Goal: Information Seeking & Learning: Compare options

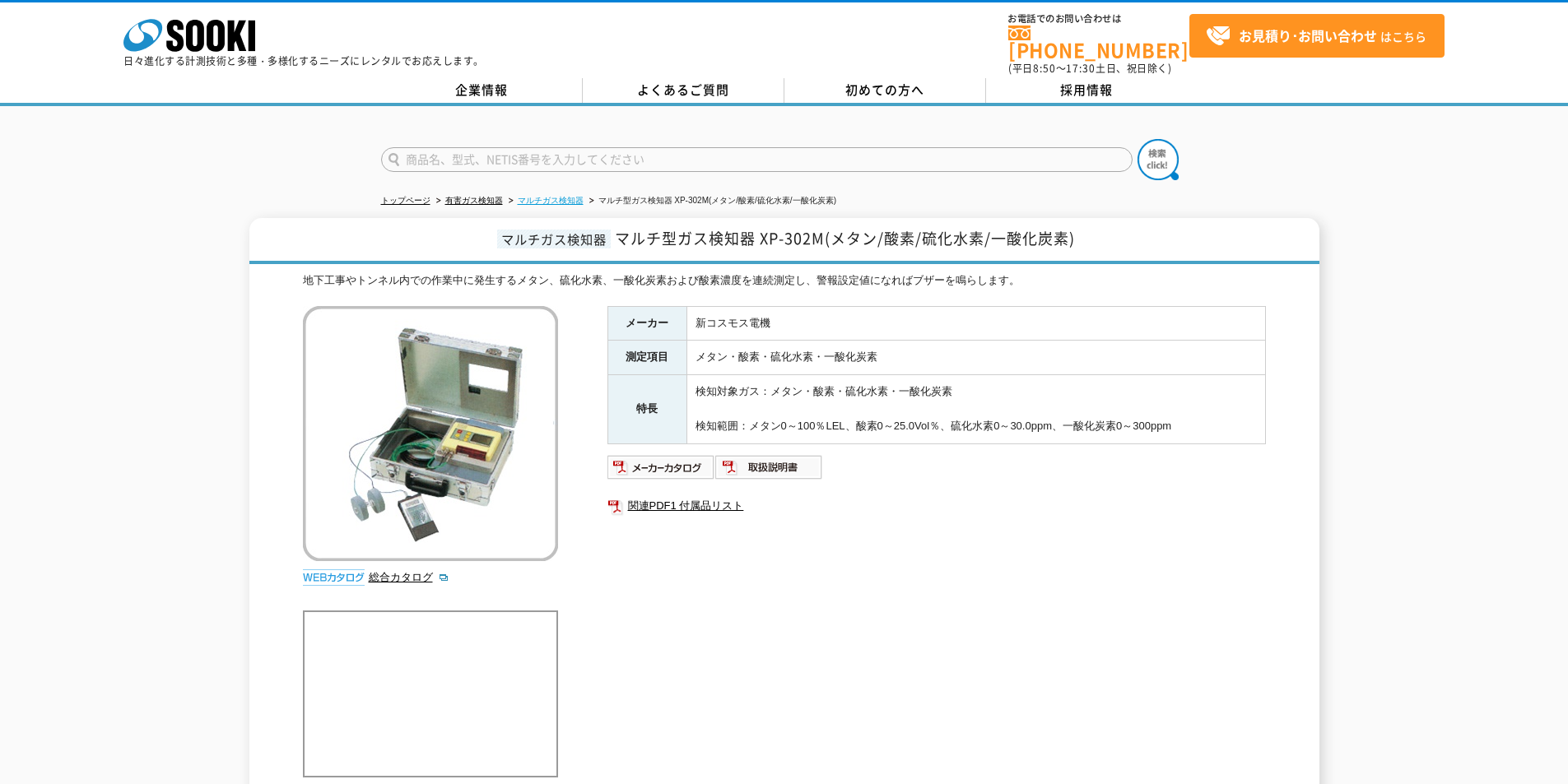
click at [555, 196] on link "マルチガス検知器" at bounding box center [551, 201] width 66 height 9
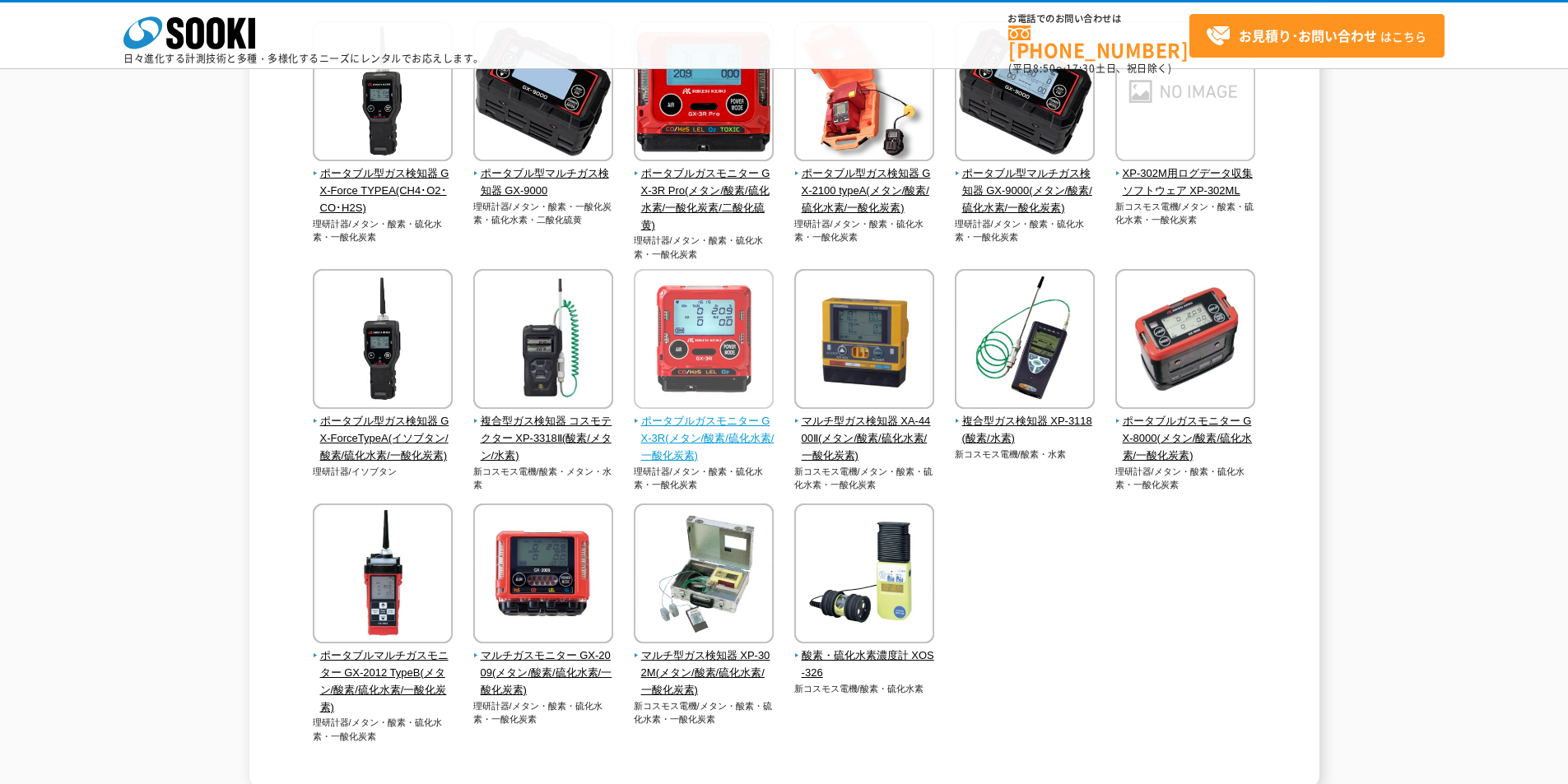
scroll to position [329, 0]
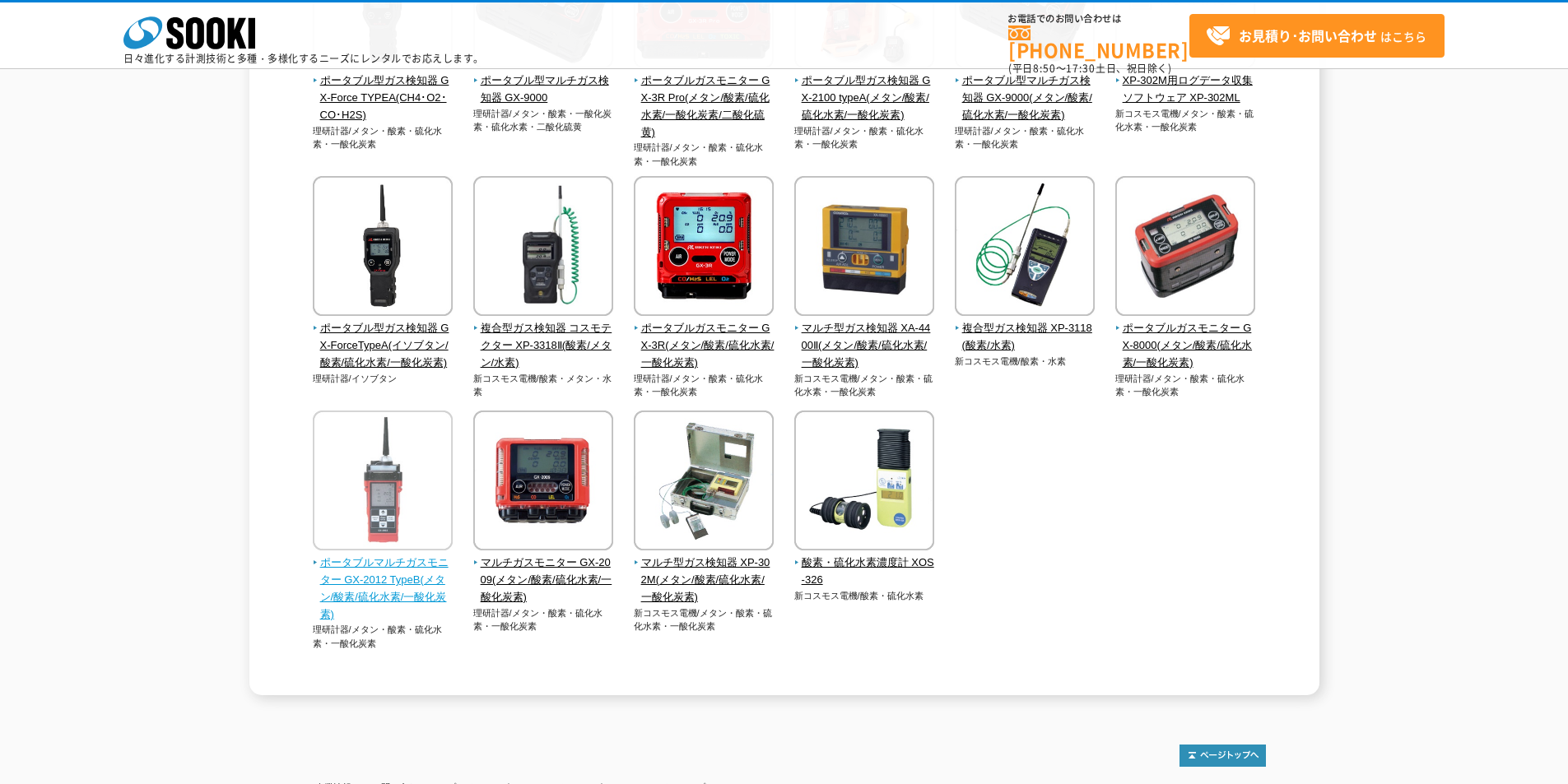
click at [323, 584] on span "ポータブルマルチガスモニター GX-2012 TypeB(メタン/酸素/硫化水素/一酸化炭素)" at bounding box center [383, 588] width 141 height 68
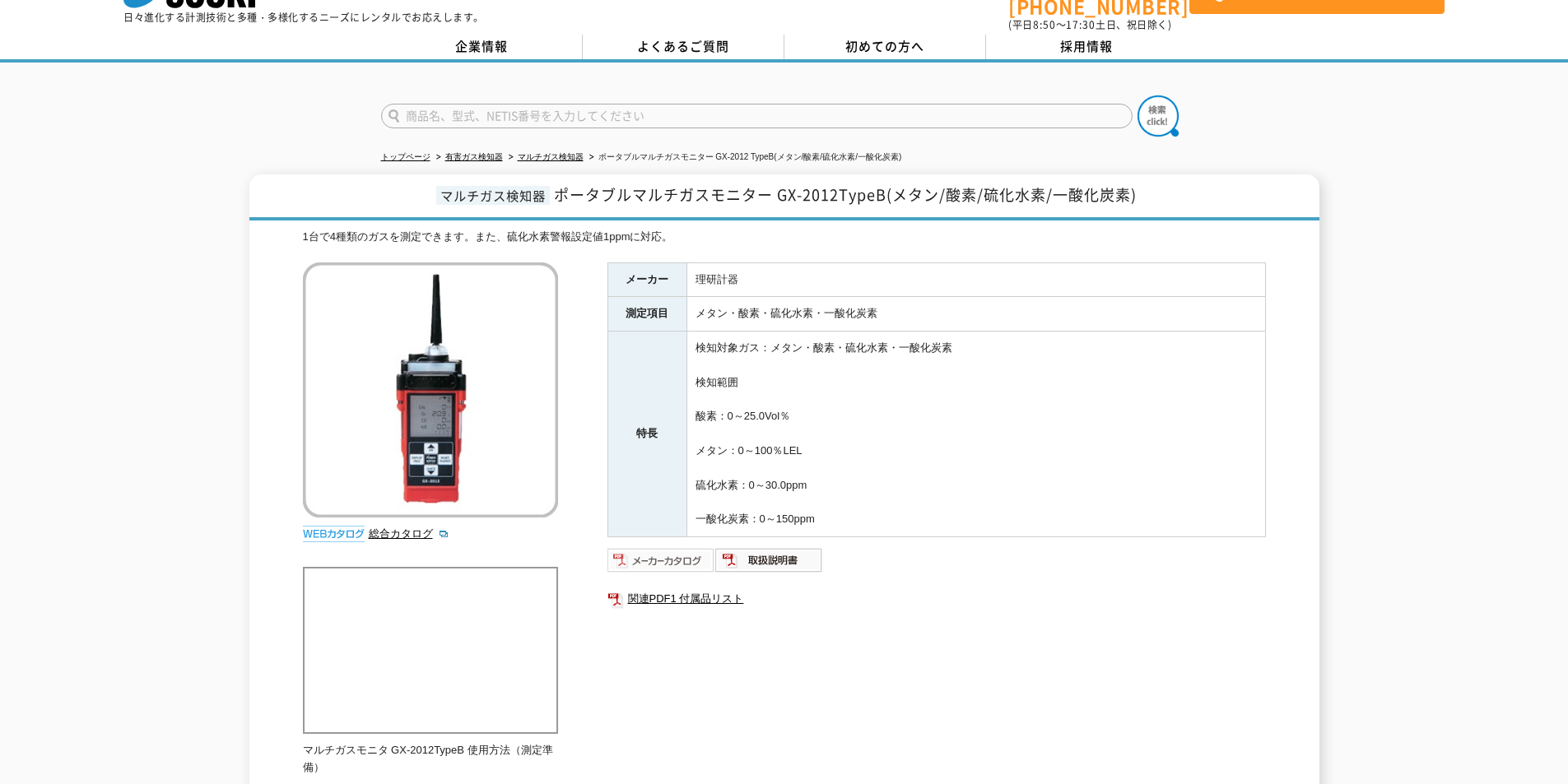
scroll to position [83, 0]
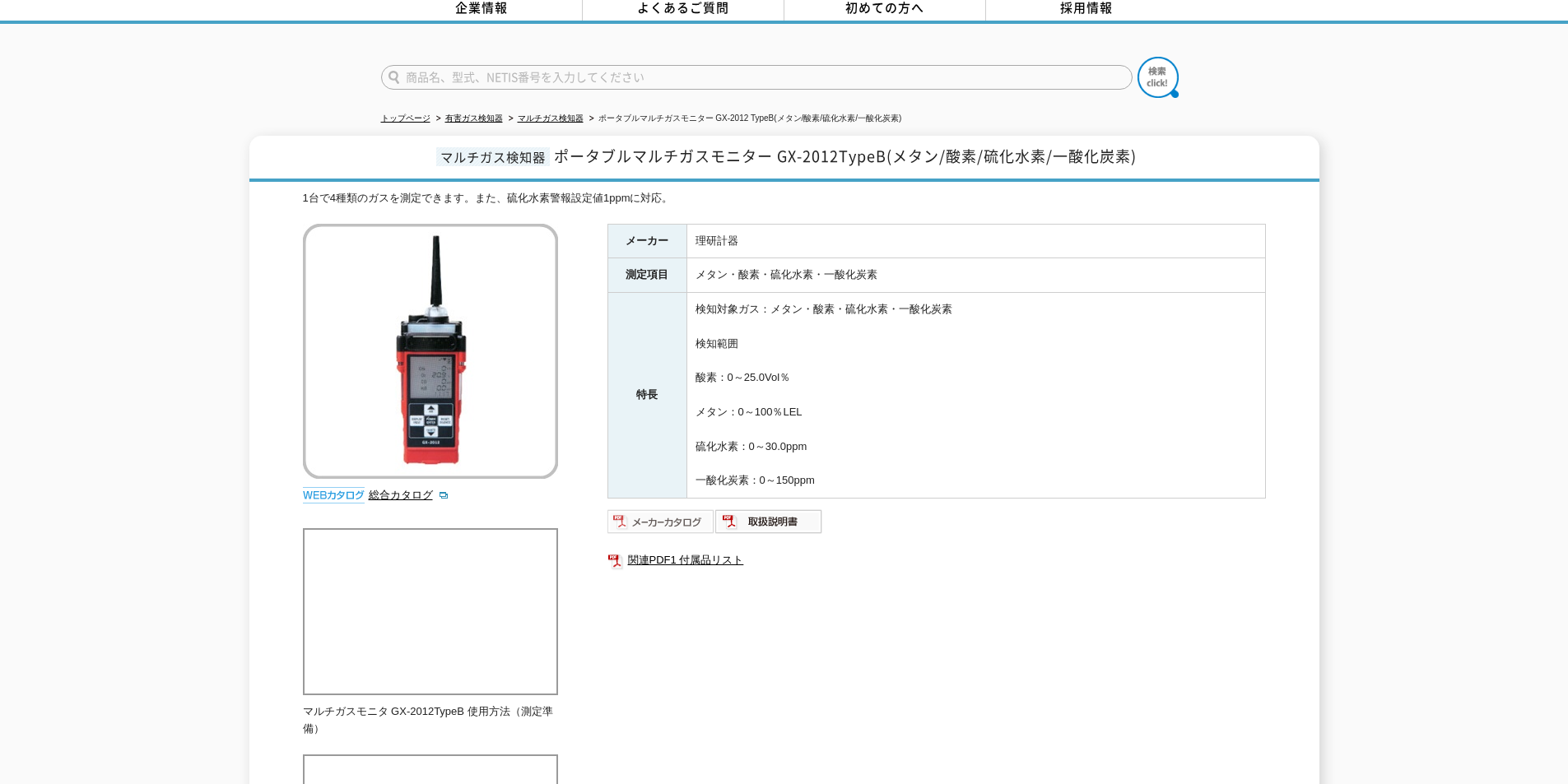
click at [664, 520] on img at bounding box center [661, 521] width 108 height 26
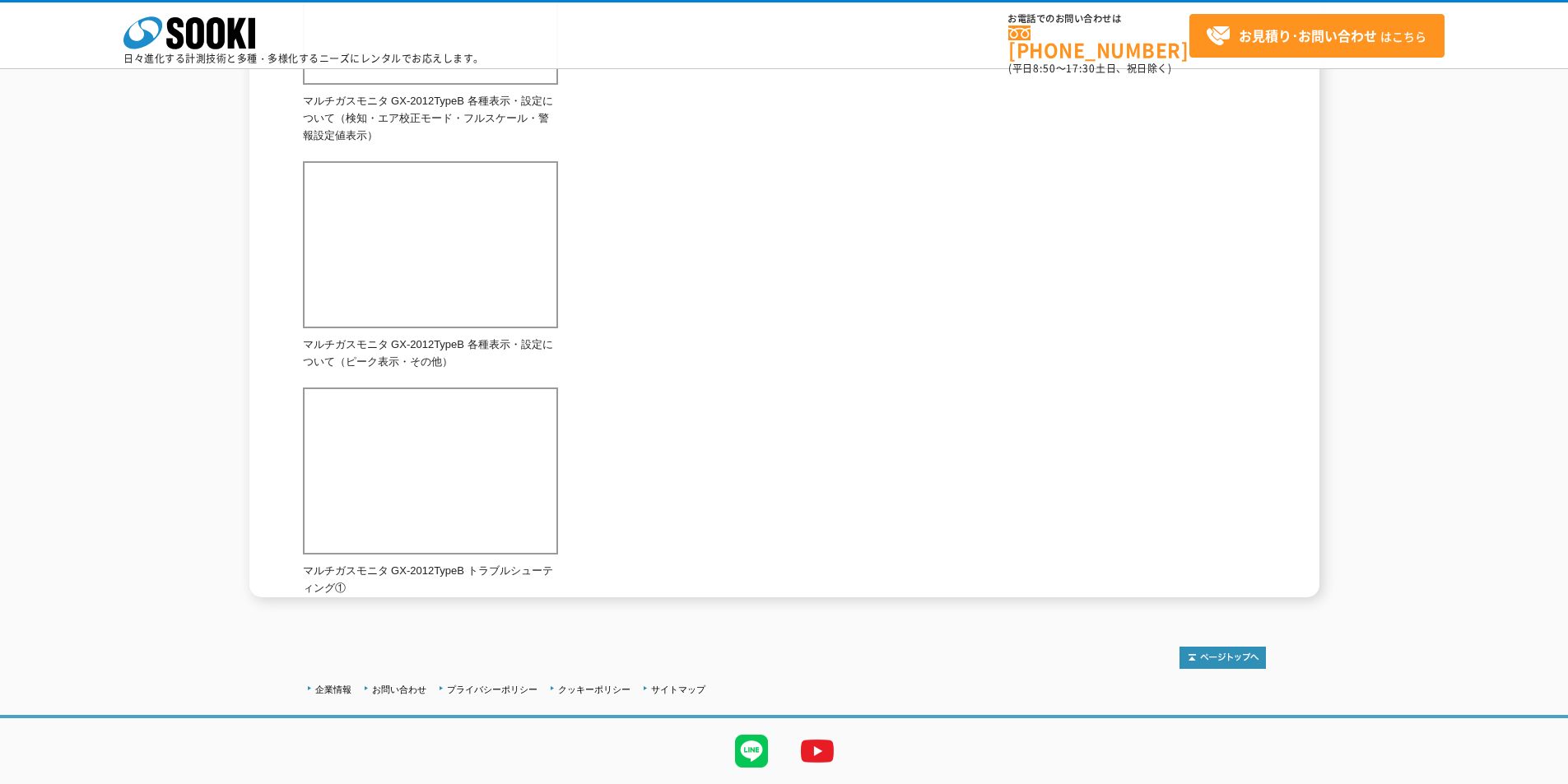
scroll to position [1117, 0]
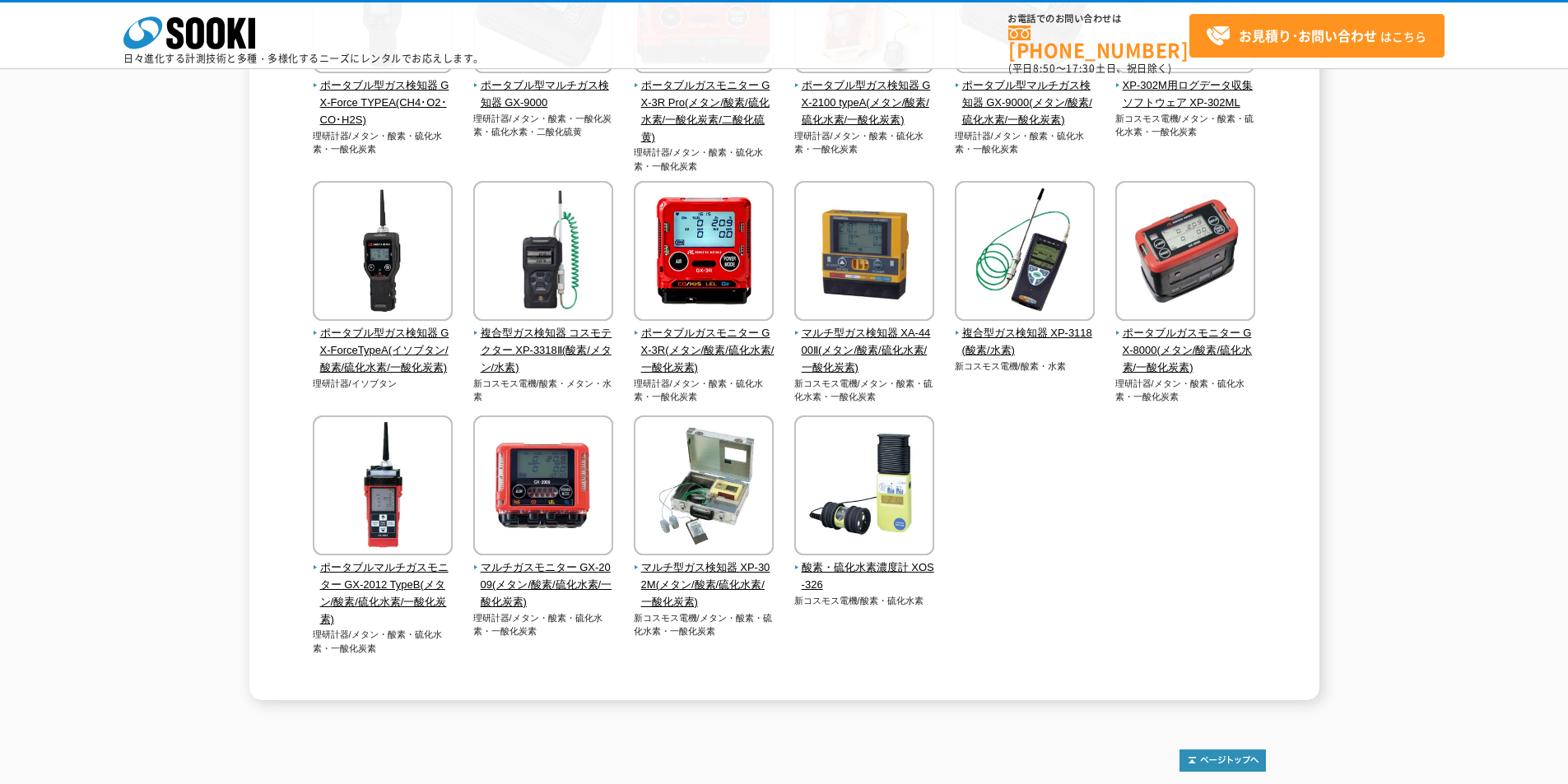
scroll to position [329, 0]
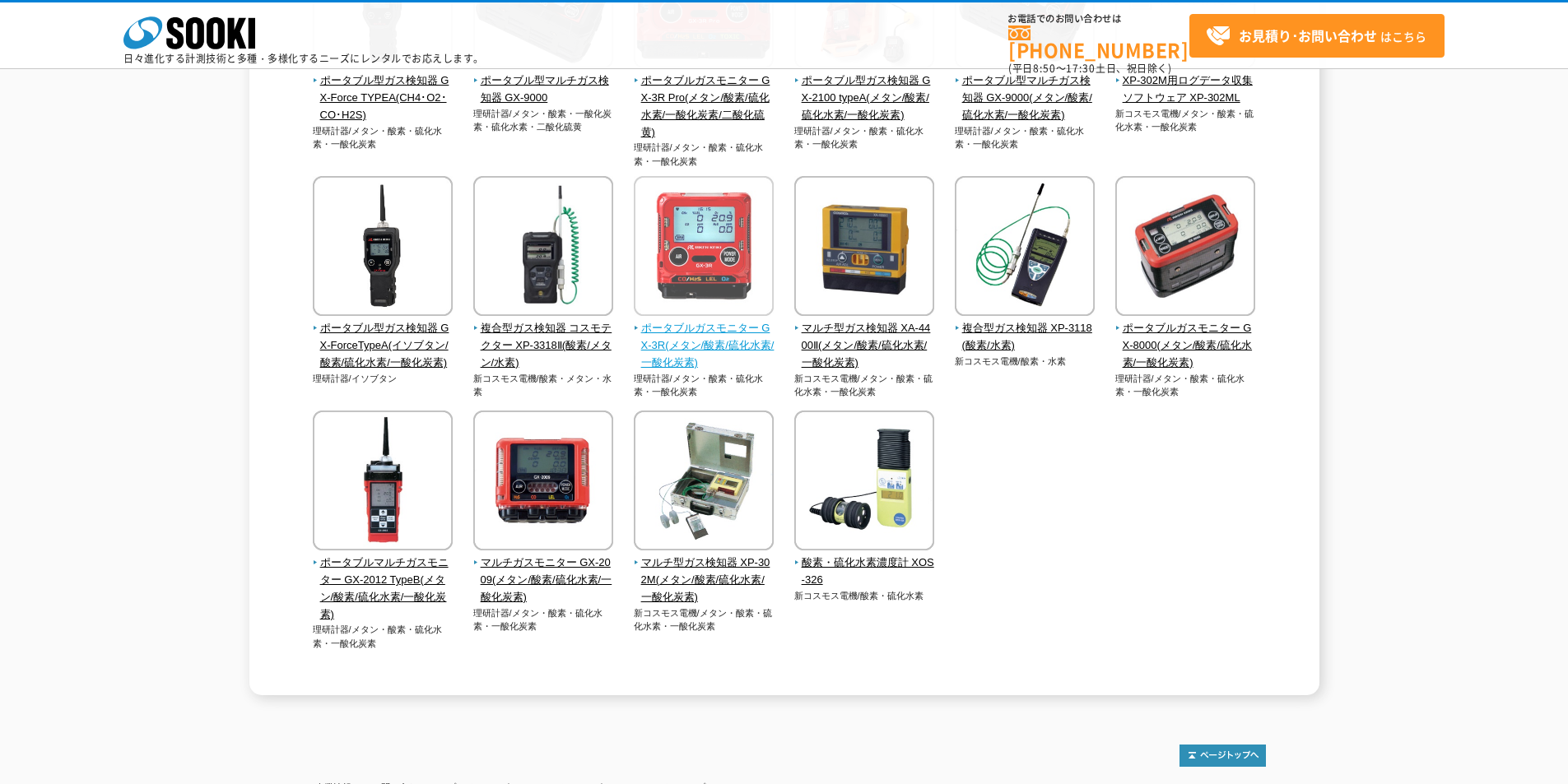
click at [708, 312] on img at bounding box center [703, 249] width 140 height 144
click at [701, 358] on span "ポータブルガスモニター GX-3R(メタン/酸素/硫化水素/一酸化炭素)" at bounding box center [704, 345] width 141 height 51
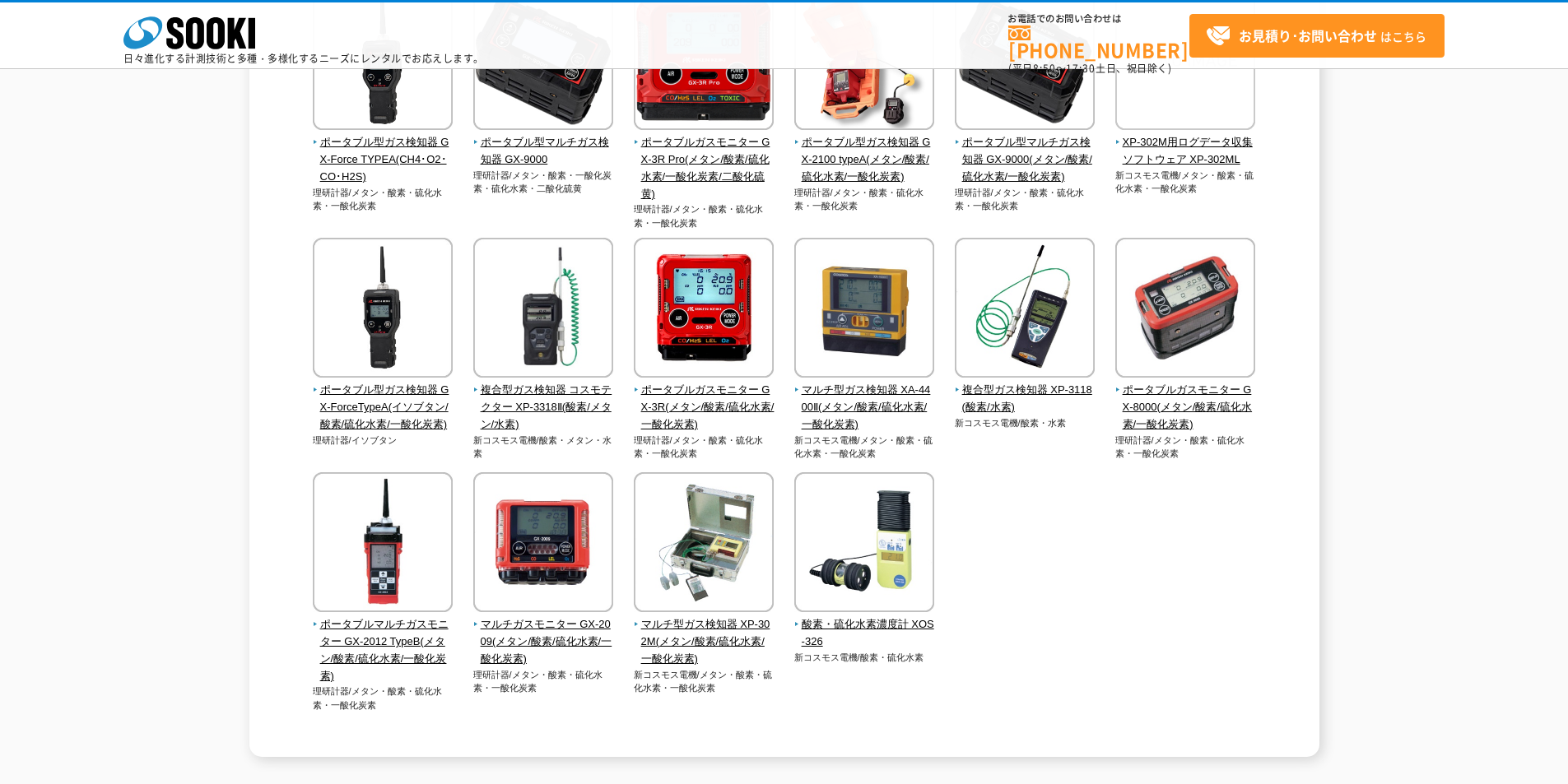
scroll to position [83, 0]
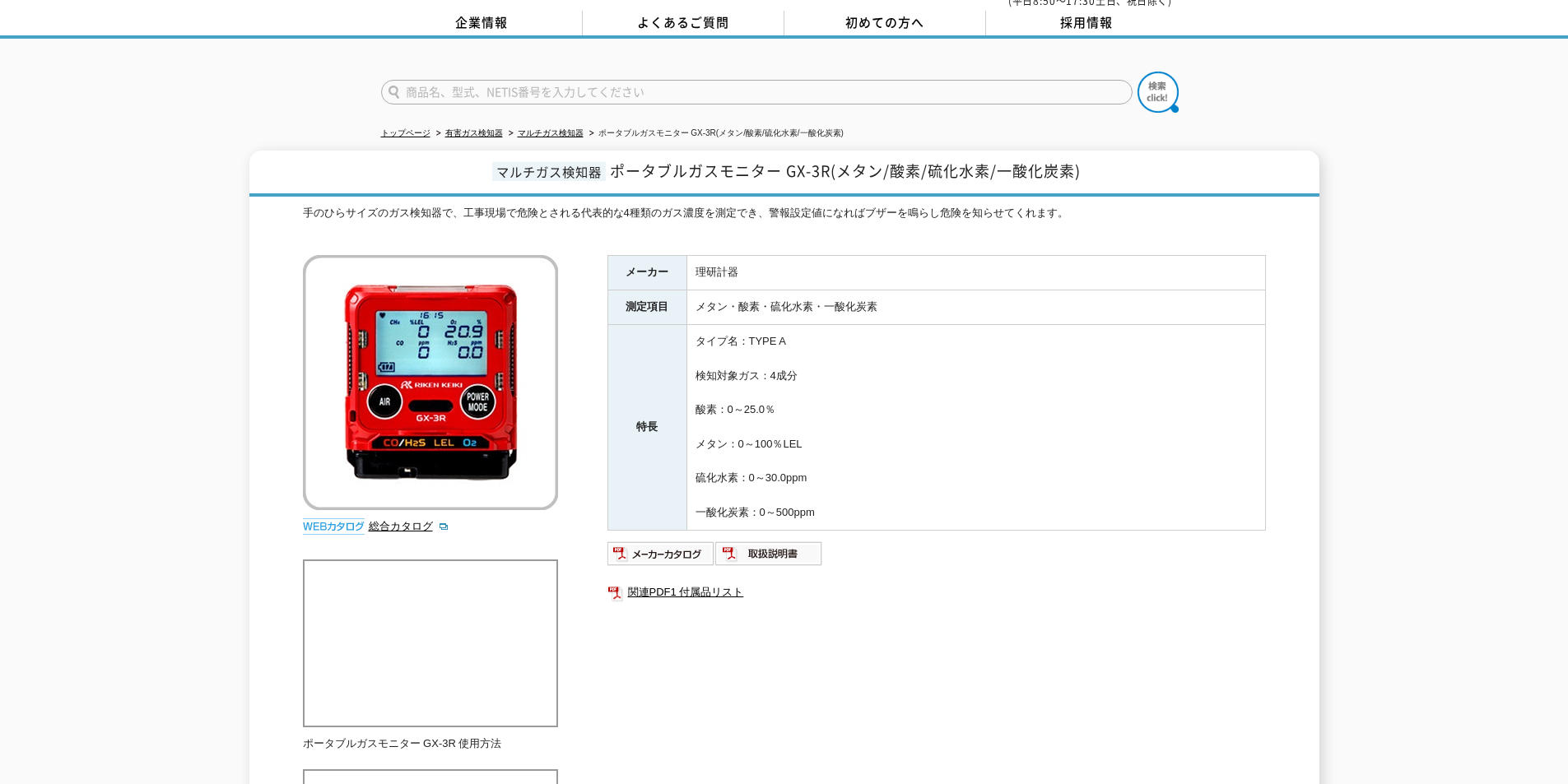
scroll to position [30, 0]
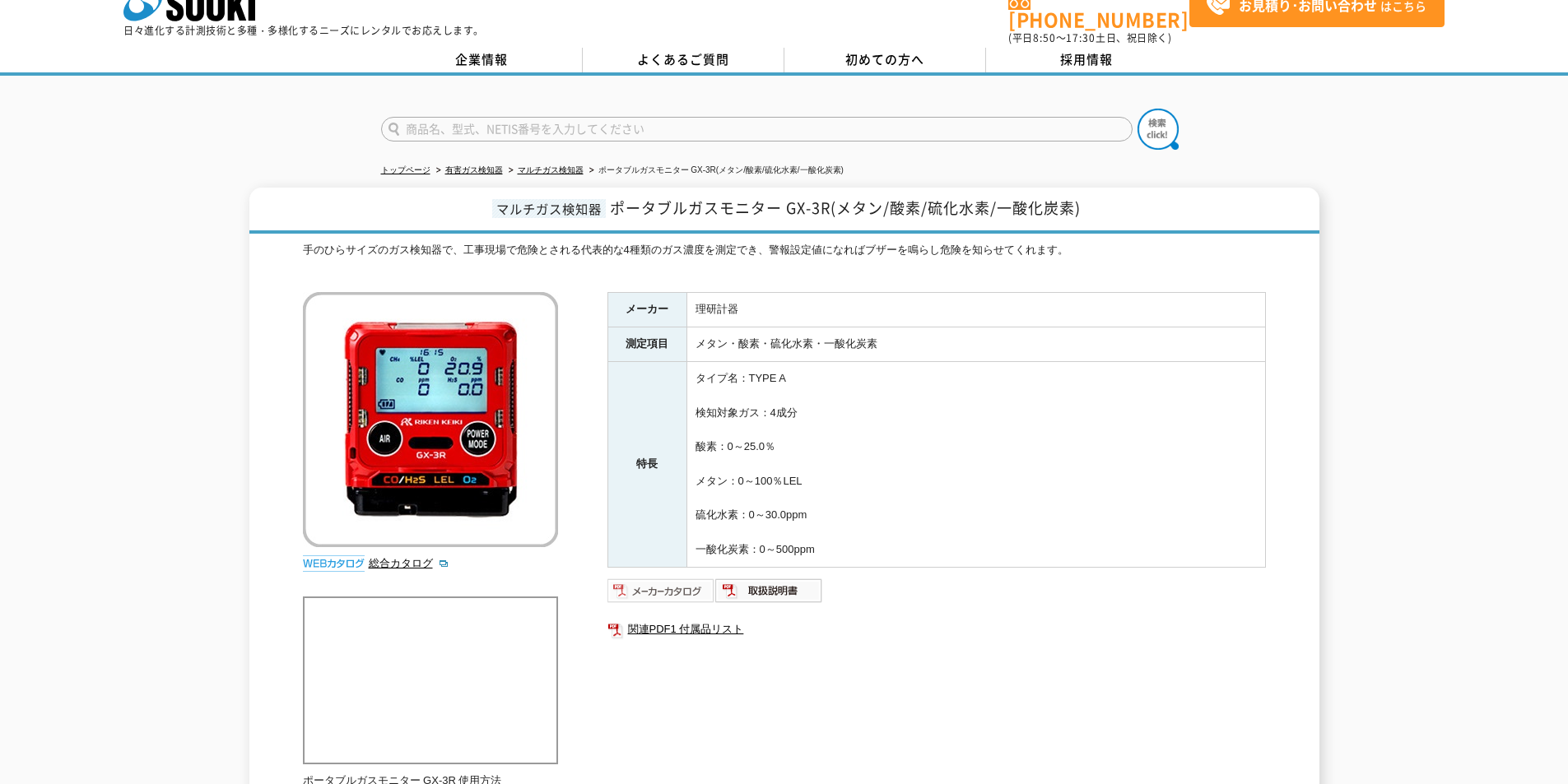
click at [661, 578] on img at bounding box center [661, 591] width 108 height 26
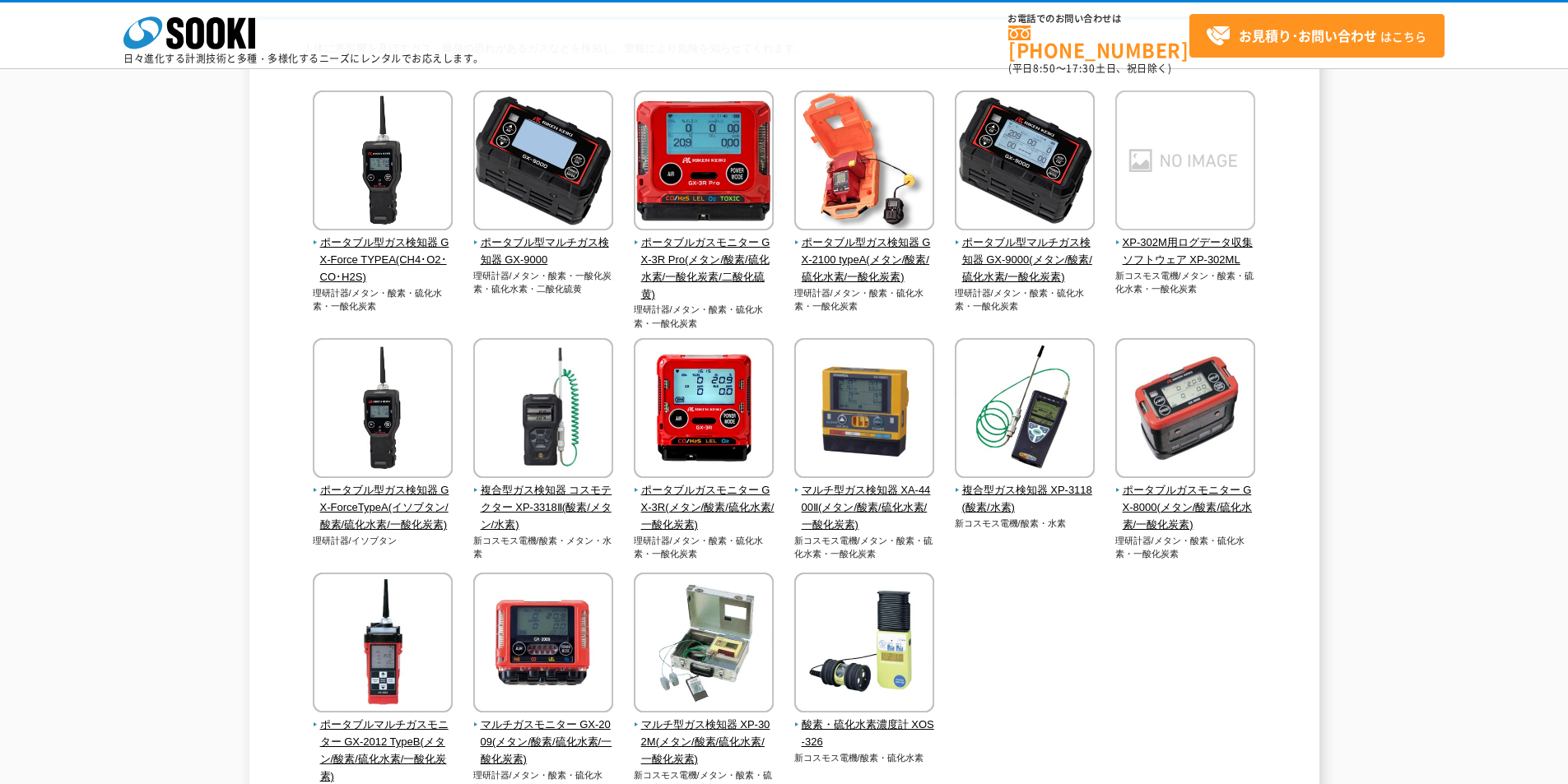
scroll to position [247, 0]
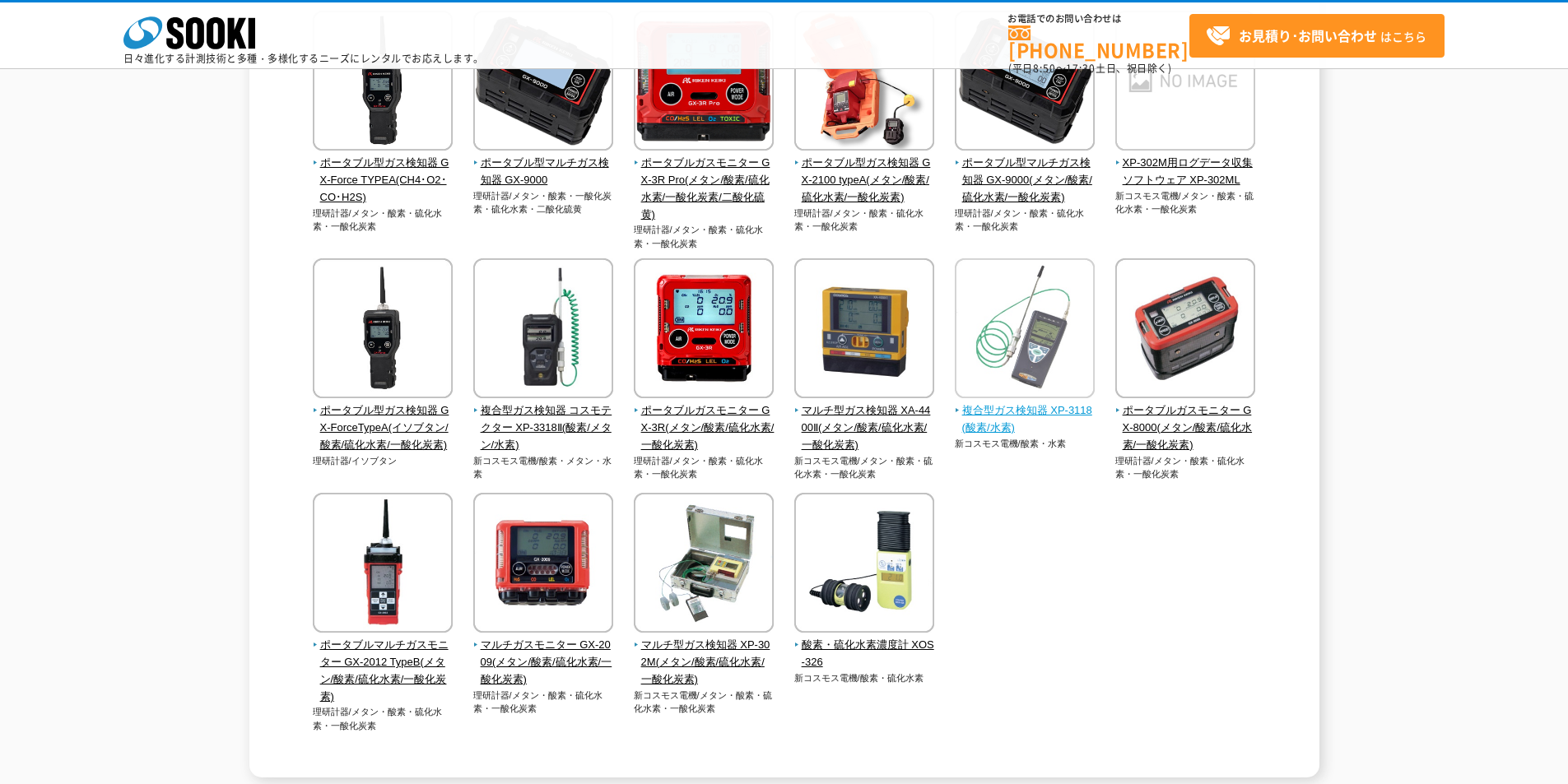
click at [1020, 416] on span "複合型ガス検知器 XP-3118(酸素/水素)" at bounding box center [1026, 419] width 141 height 35
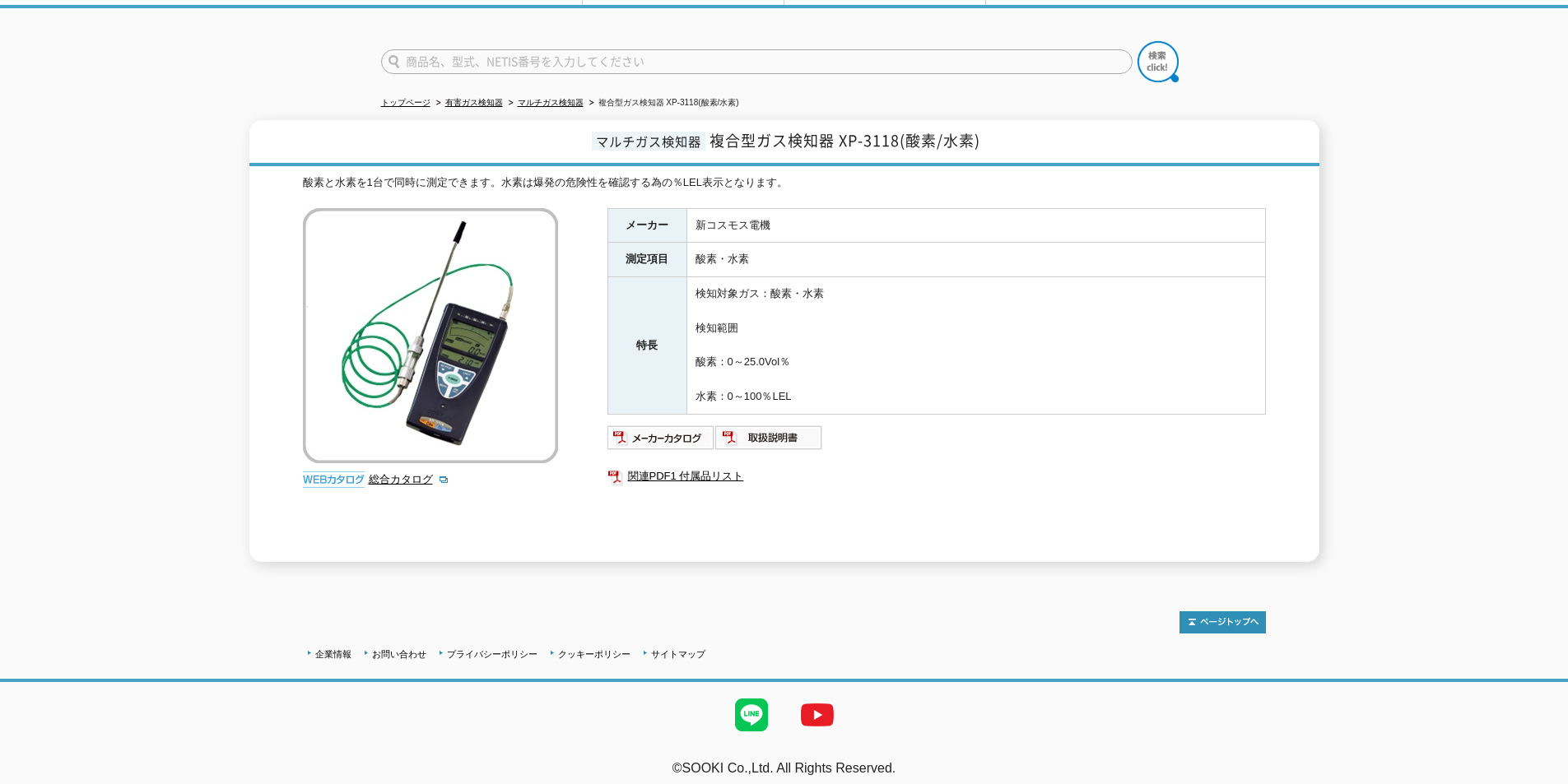
scroll to position [99, 0]
click at [660, 424] on img at bounding box center [661, 436] width 108 height 26
